Goal: Book appointment/travel/reservation

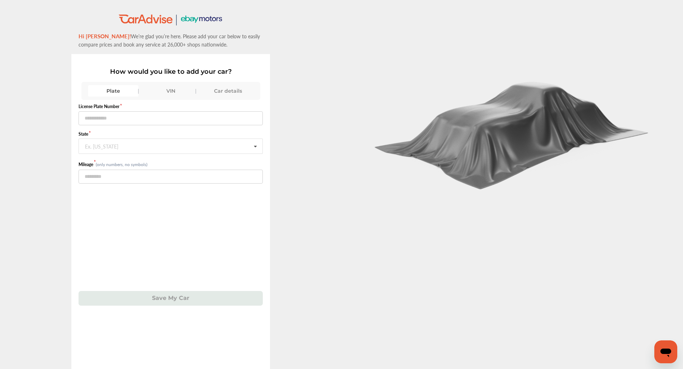
click at [168, 90] on div "VIN" at bounding box center [170, 90] width 50 height 11
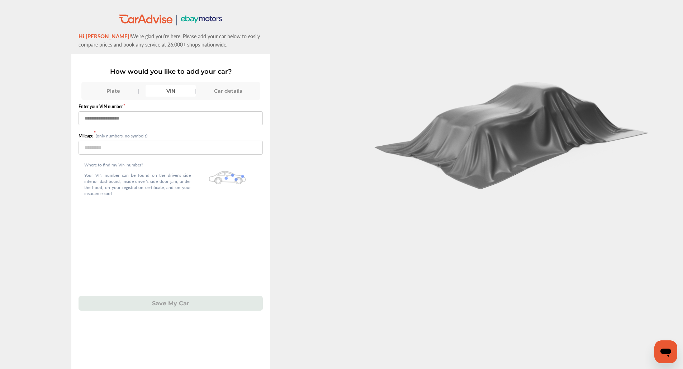
click at [163, 125] on input "text" at bounding box center [170, 118] width 184 height 14
click at [226, 119] on input "text" at bounding box center [170, 118] width 184 height 14
type input "*"
click at [161, 121] on input "**********" at bounding box center [170, 118] width 184 height 14
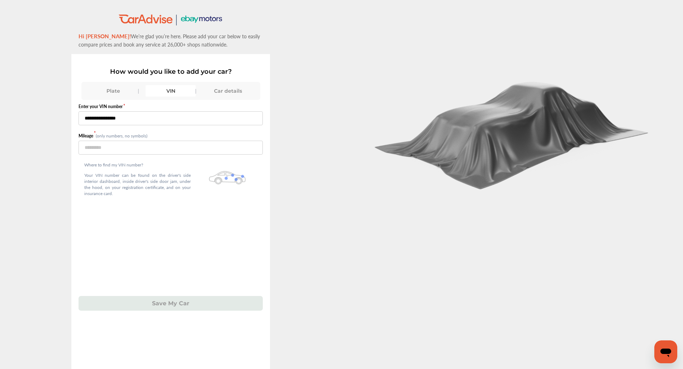
type input "**********"
click at [163, 151] on input "number" at bounding box center [170, 148] width 184 height 14
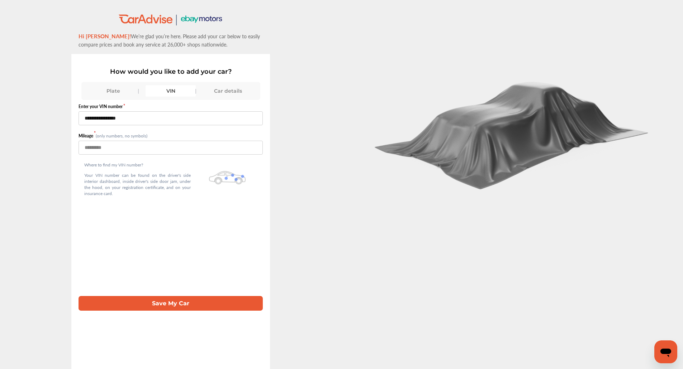
type input "******"
click at [140, 305] on button "Save My Car" at bounding box center [170, 303] width 184 height 15
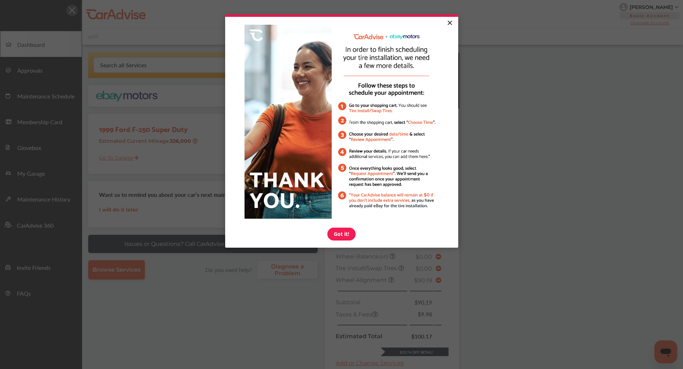
click at [449, 25] on link "×" at bounding box center [449, 23] width 13 height 13
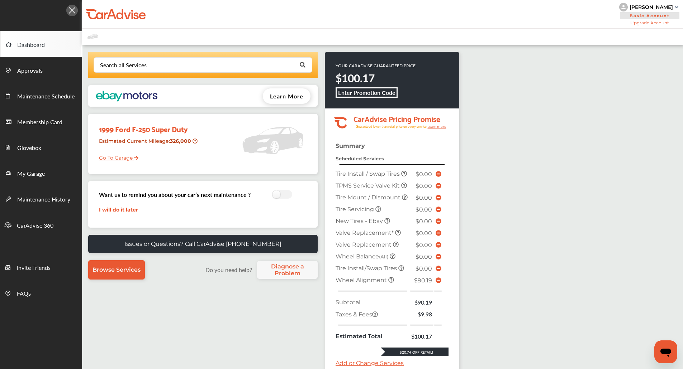
scroll to position [136, 0]
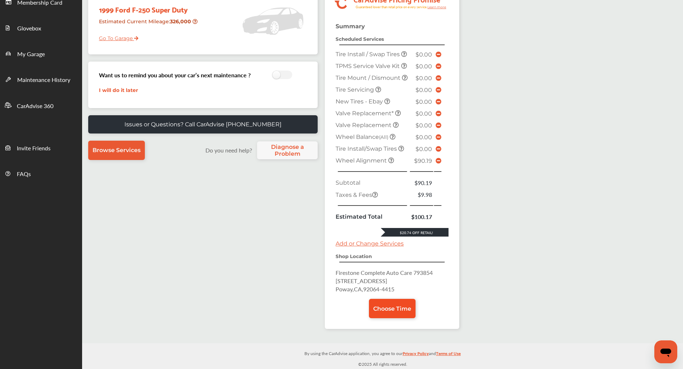
click at [404, 300] on link "Choose Time" at bounding box center [392, 308] width 47 height 19
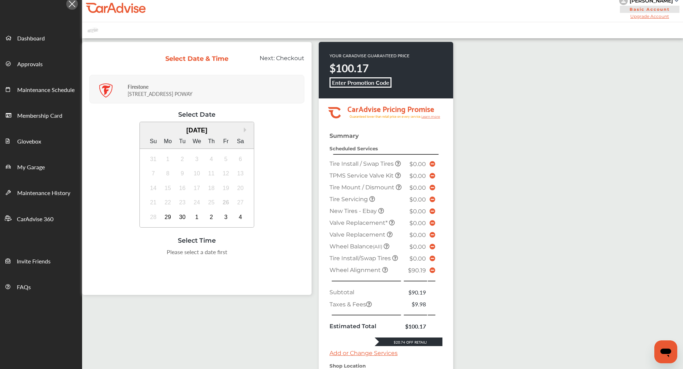
scroll to position [7, 0]
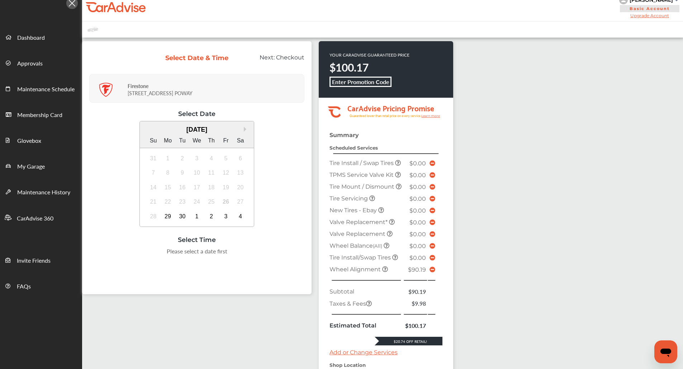
click at [256, 237] on div "Select Time" at bounding box center [196, 240] width 215 height 8
click at [195, 215] on div "1" at bounding box center [196, 216] width 11 height 11
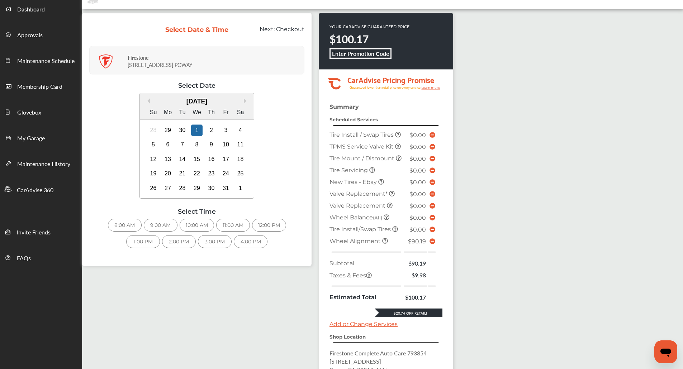
scroll to position [36, 0]
click at [255, 244] on div "4:00 PM" at bounding box center [251, 241] width 34 height 13
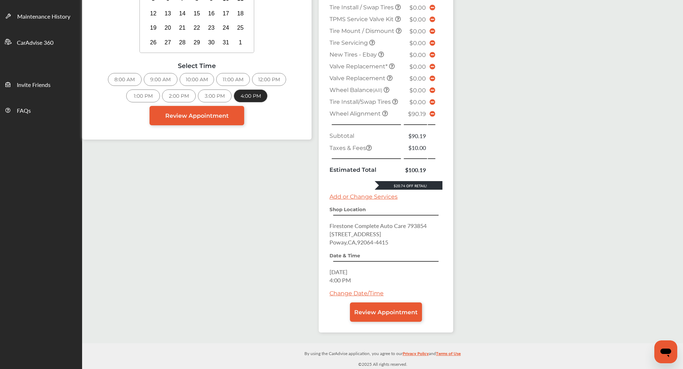
scroll to position [199, 0]
click at [382, 319] on link "Review Appointment" at bounding box center [386, 312] width 72 height 19
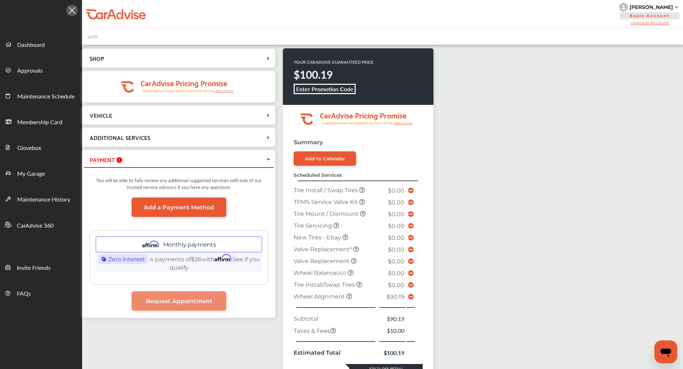
click at [408, 296] on icon at bounding box center [411, 297] width 6 height 6
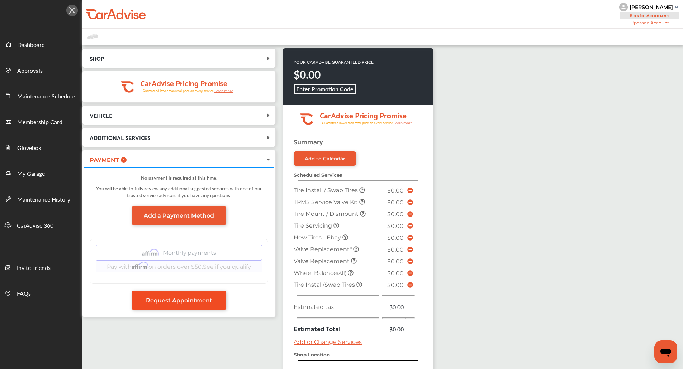
click at [209, 293] on link "Request Appointment" at bounding box center [178, 300] width 95 height 19
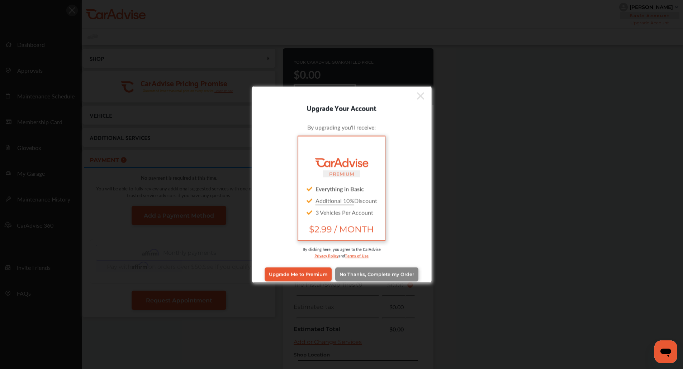
click at [396, 272] on span "No Thanks, Complete my Order" at bounding box center [376, 274] width 75 height 5
